Goal: Check status

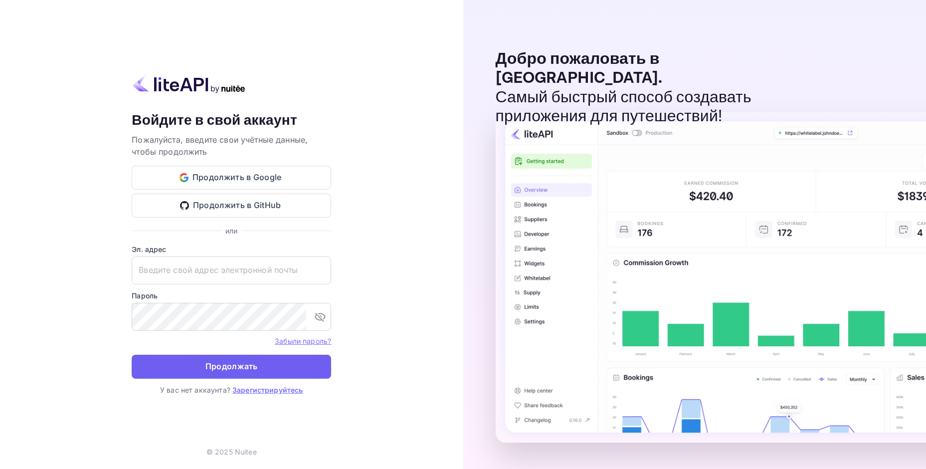
type input "[EMAIL_ADDRESS][DOMAIN_NAME]"
click at [259, 363] on button "Продолжать" at bounding box center [232, 367] width 200 height 24
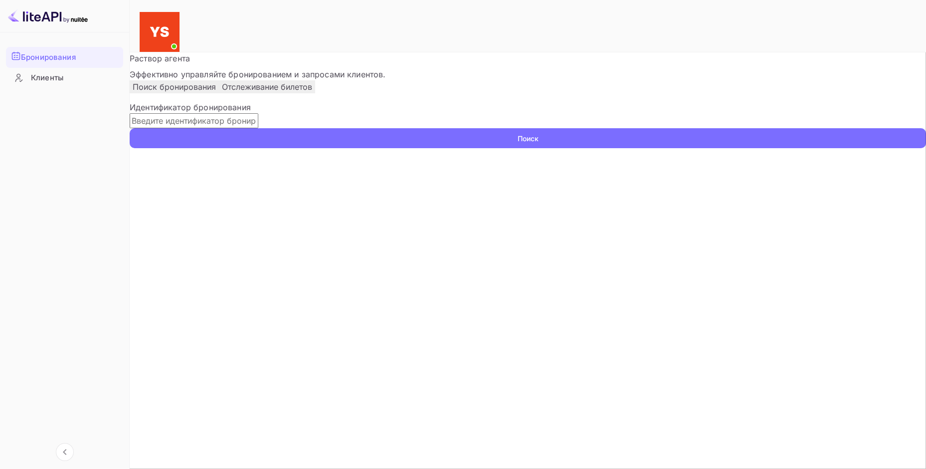
paste input "9789097"
type input "9789097"
click at [539, 144] on ya-tr-span "Поиск" at bounding box center [528, 138] width 21 height 10
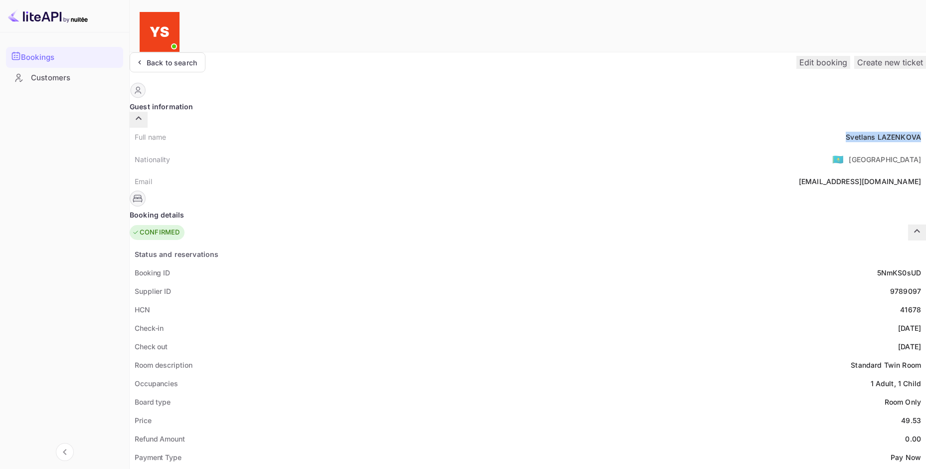
drag, startPoint x: 440, startPoint y: 114, endPoint x: 515, endPoint y: 116, distance: 74.8
click at [519, 128] on div "Full name [PERSON_NAME] Nationality 🇰🇿 [DEMOGRAPHIC_DATA] Email [EMAIL_ADDRESS]…" at bounding box center [528, 159] width 797 height 63
copy div "Svetlans LAZENKOVA"
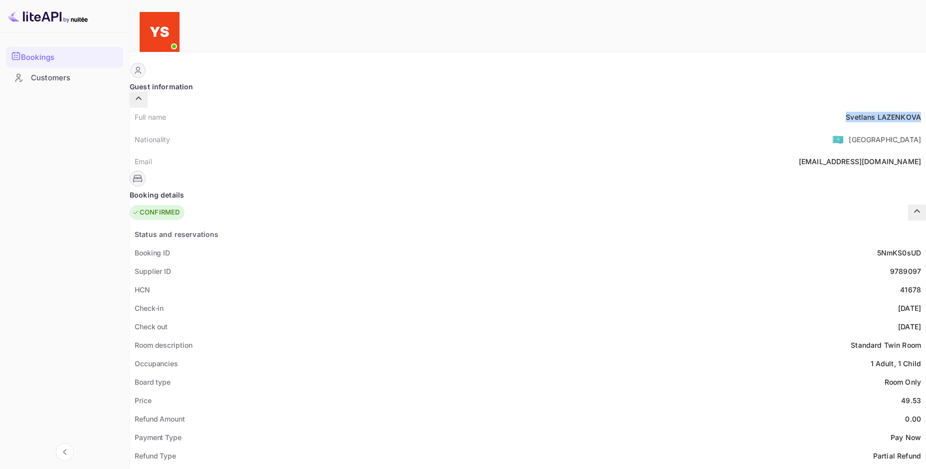
scroll to position [100, 0]
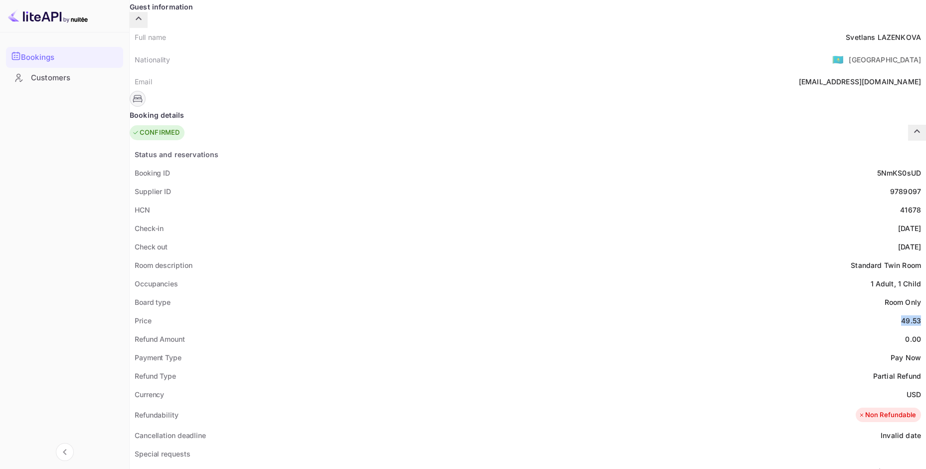
drag, startPoint x: 492, startPoint y: 297, endPoint x: 514, endPoint y: 293, distance: 21.7
click at [514, 311] on div "Price 49.53" at bounding box center [528, 320] width 797 height 18
copy div "49.53"
drag, startPoint x: 500, startPoint y: 372, endPoint x: 512, endPoint y: 371, distance: 12.0
click at [907, 390] on ya-tr-span "USD" at bounding box center [914, 394] width 14 height 8
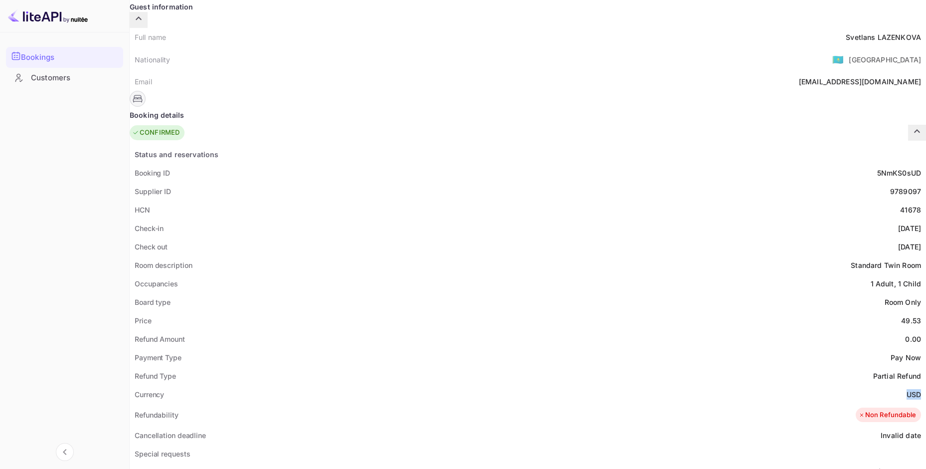
copy ya-tr-span "USD"
